Goal: Information Seeking & Learning: Find specific fact

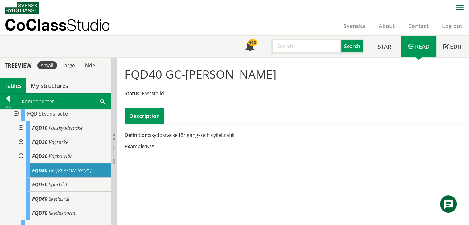
scroll to position [1, 0]
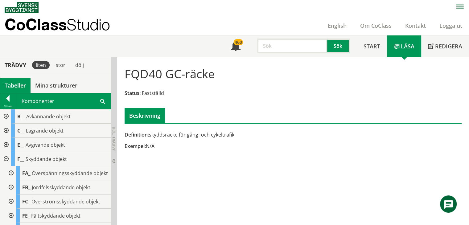
scroll to position [247, 0]
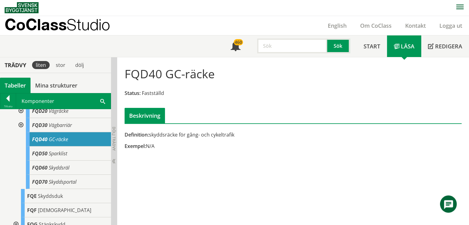
click at [273, 43] on input "text" at bounding box center [292, 46] width 70 height 15
paste input "FQJ5011AA00"
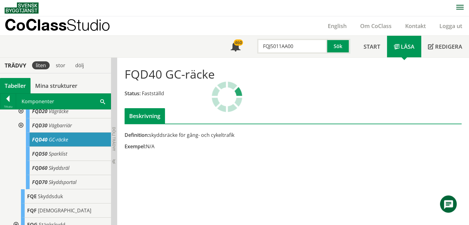
scroll to position [0, 0]
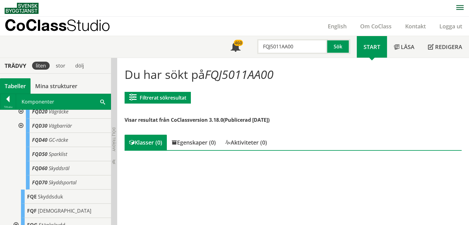
click at [337, 114] on div "Du har sökt på FQJ5011AA00 Filtrerat sökresultat Filtrera CoClass Version 3.18.…" at bounding box center [293, 111] width 346 height 96
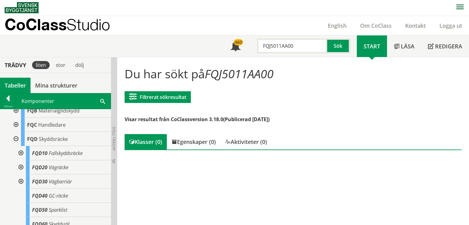
scroll to position [185, 0]
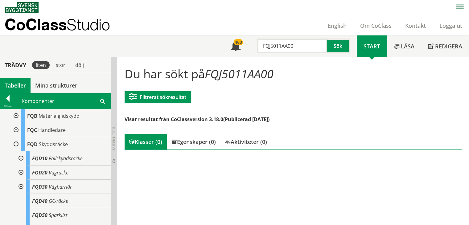
click at [15, 151] on div at bounding box center [15, 144] width 11 height 14
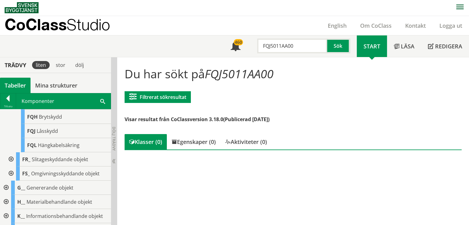
scroll to position [278, 0]
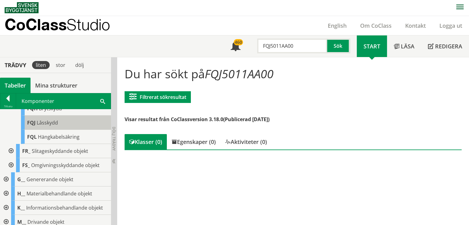
click at [40, 126] on span "Låsskydd" at bounding box center [47, 122] width 21 height 7
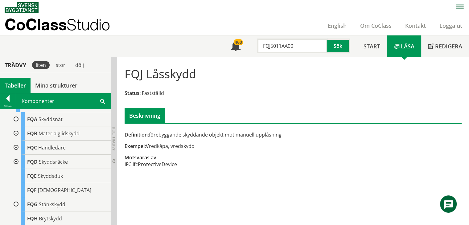
scroll to position [154, 0]
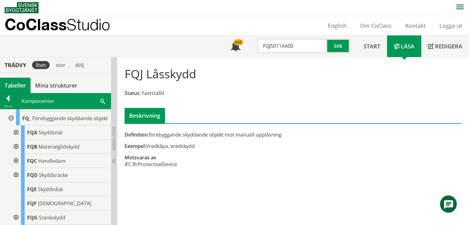
click at [10, 126] on div at bounding box center [10, 118] width 11 height 14
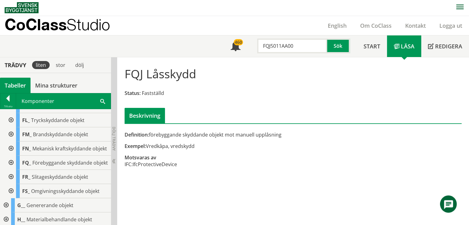
scroll to position [102, 0]
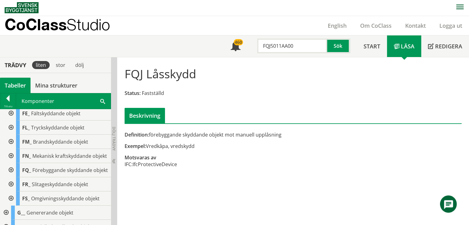
click at [299, 45] on input "FQJ5011AA00" at bounding box center [292, 46] width 70 height 15
drag, startPoint x: 299, startPoint y: 45, endPoint x: 226, endPoint y: 42, distance: 72.3
click at [226, 42] on div "Meny 460 FQJ5011AA00 Sök" at bounding box center [290, 46] width 133 height 22
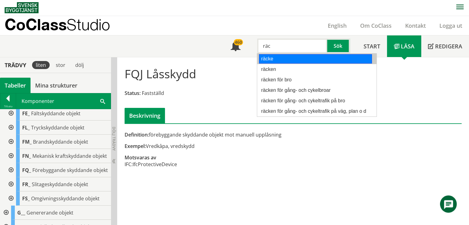
click at [276, 59] on div "räcke" at bounding box center [315, 58] width 113 height 9
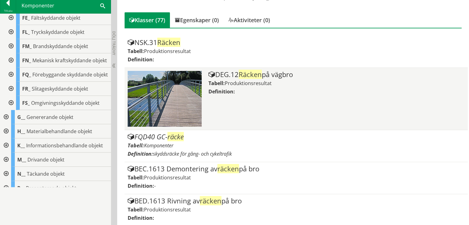
scroll to position [124, 0]
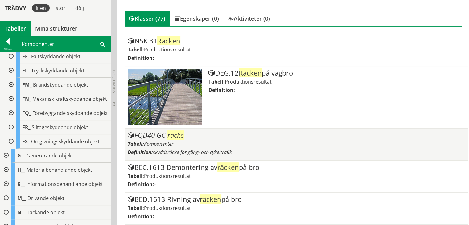
type input "räcke"
click at [171, 137] on span "räcke" at bounding box center [176, 134] width 16 height 9
